Goal: Complete application form

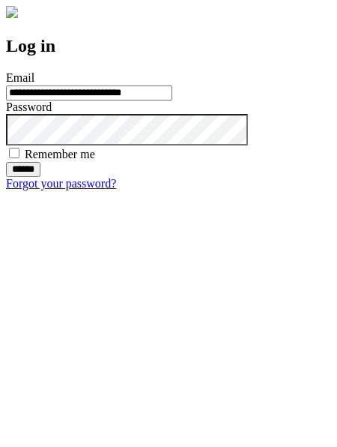
type input "**********"
click at [40, 177] on input "******" at bounding box center [23, 169] width 34 height 15
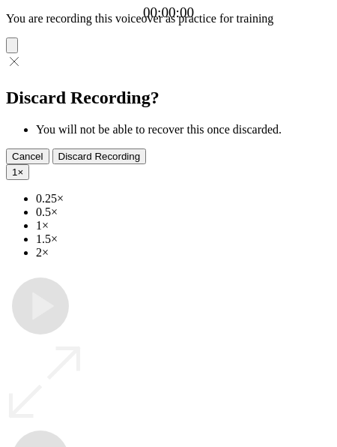
type input "**********"
